Goal: Find specific page/section: Find specific page/section

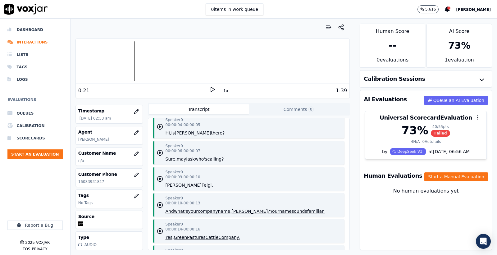
scroll to position [103, 0]
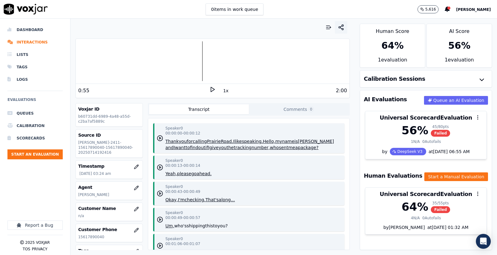
click at [338, 26] on icon "button" at bounding box center [341, 27] width 6 height 6
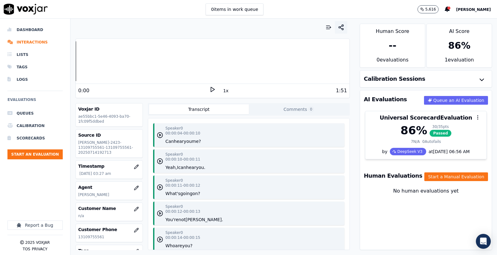
click at [337, 33] on button "button" at bounding box center [341, 27] width 12 height 12
